Goal: Information Seeking & Learning: Learn about a topic

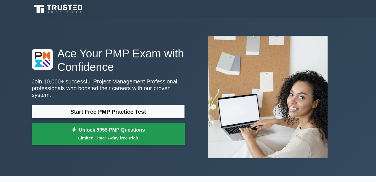
click at [120, 135] on small "Limited Time: 7-day free trial!" at bounding box center [108, 138] width 139 height 6
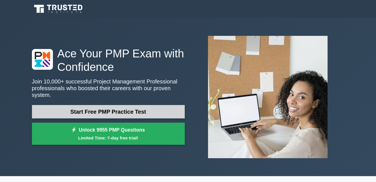
click at [128, 105] on link "Start Free PMP Practice Test" at bounding box center [108, 111] width 153 height 13
